Goal: Find specific page/section: Find specific page/section

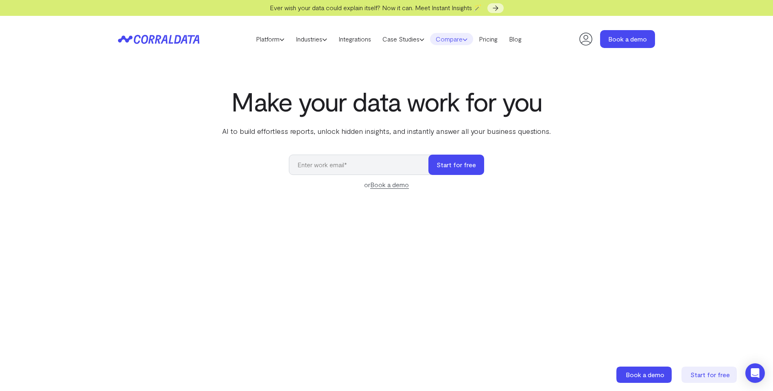
click at [468, 40] on icon at bounding box center [465, 39] width 5 height 5
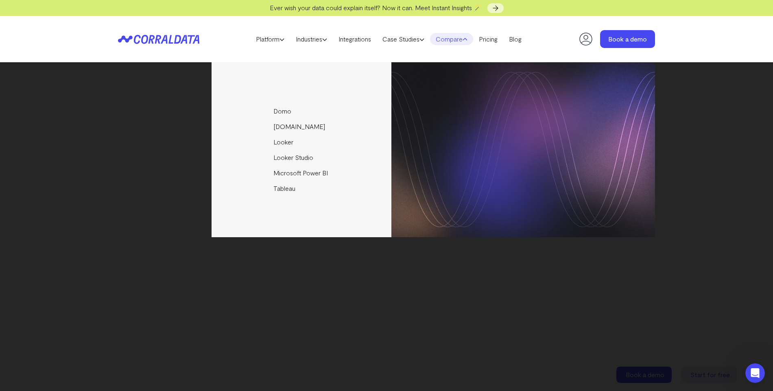
click at [123, 37] on icon at bounding box center [121, 38] width 7 height 7
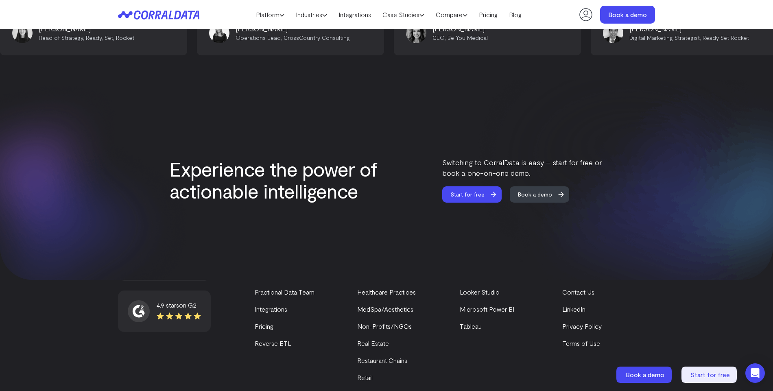
scroll to position [3438, 0]
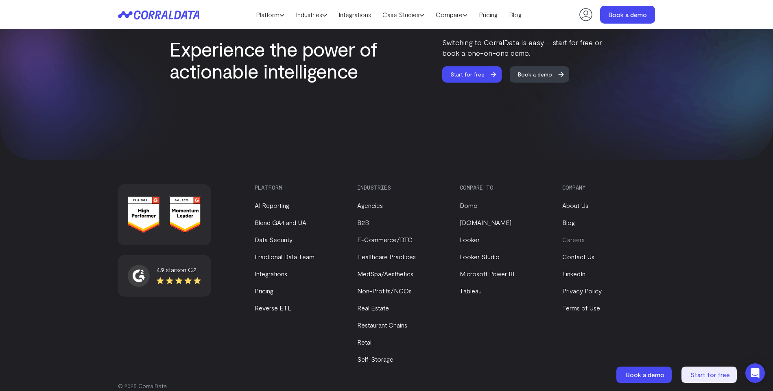
click at [567, 236] on link "Careers" at bounding box center [573, 240] width 22 height 8
